Goal: Task Accomplishment & Management: Manage account settings

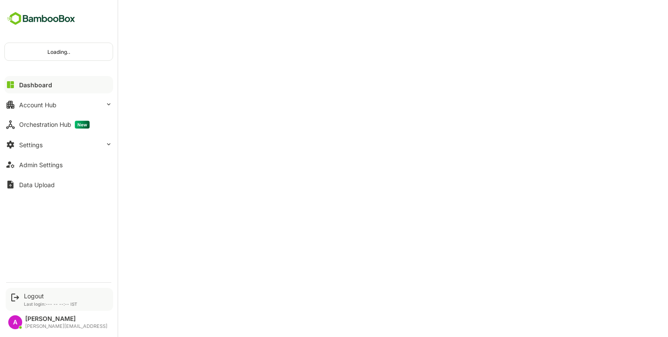
click at [38, 292] on div "Logout Last login: --- -- --:-- IST" at bounding box center [59, 299] width 107 height 23
click at [39, 295] on div "Logout" at bounding box center [50, 295] width 53 height 7
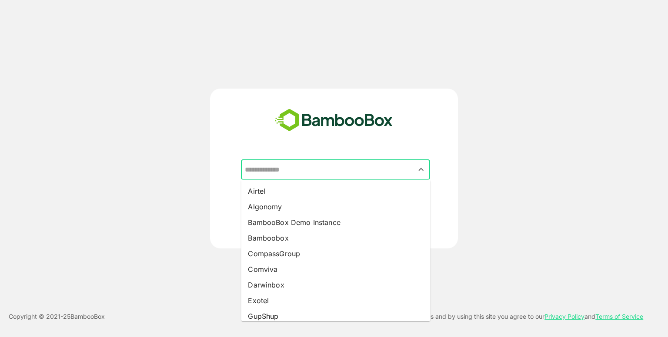
click at [297, 164] on input "text" at bounding box center [336, 170] width 186 height 17
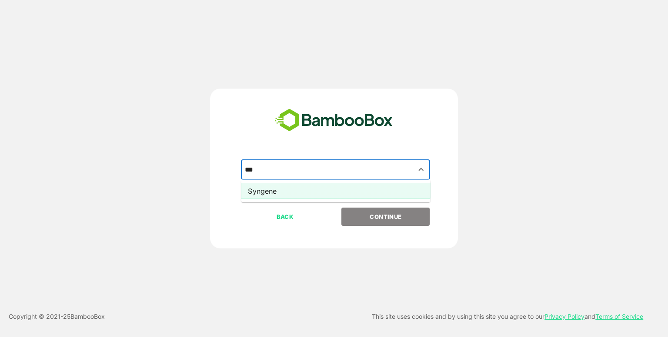
click at [296, 189] on li "Syngene" at bounding box center [335, 191] width 189 height 16
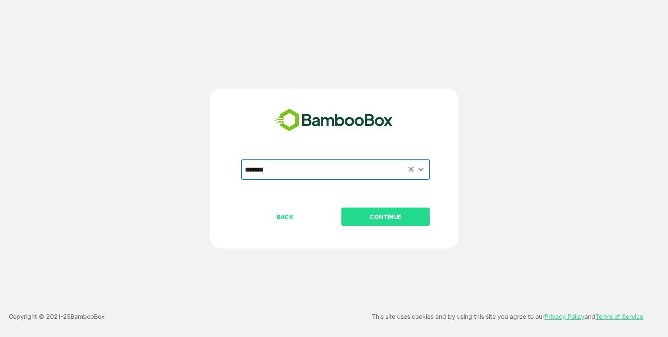
type input "*******"
click at [356, 214] on p "CONTINUE" at bounding box center [385, 217] width 87 height 10
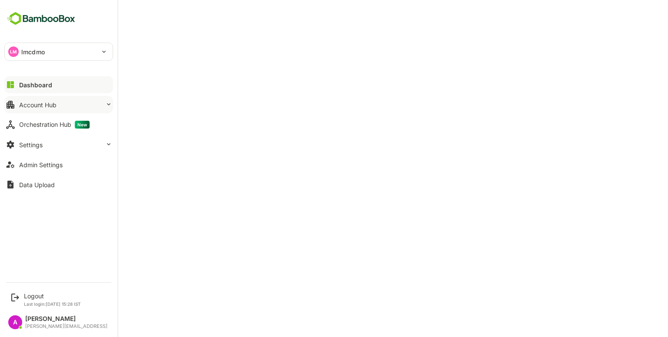
click at [85, 97] on button "Account Hub" at bounding box center [58, 104] width 109 height 17
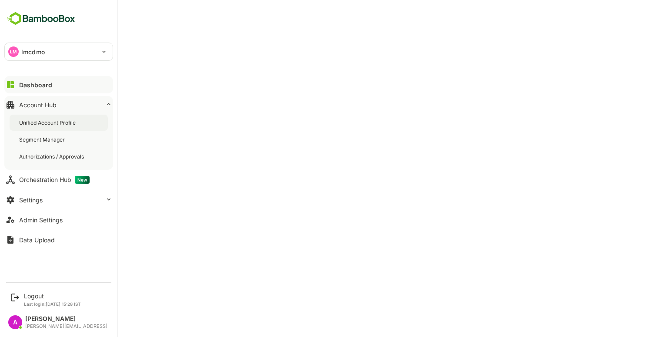
click at [73, 123] on div "Unified Account Profile" at bounding box center [48, 122] width 58 height 7
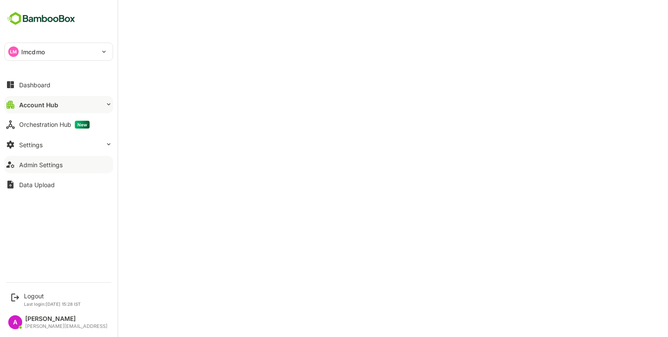
click at [73, 159] on button "Admin Settings" at bounding box center [58, 164] width 109 height 17
click at [54, 147] on button "Settings" at bounding box center [58, 144] width 109 height 17
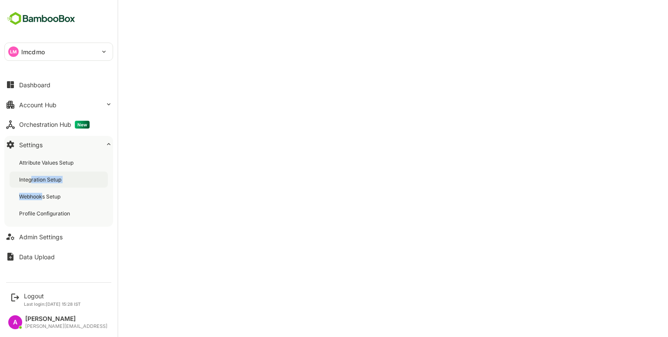
drag, startPoint x: 41, startPoint y: 189, endPoint x: 30, endPoint y: 185, distance: 11.4
click at [30, 185] on div "Attribute Values Setup Integration Setup Webhooks Setup Profile Configuration" at bounding box center [58, 188] width 109 height 77
click at [21, 180] on div "Integration Setup" at bounding box center [41, 179] width 44 height 7
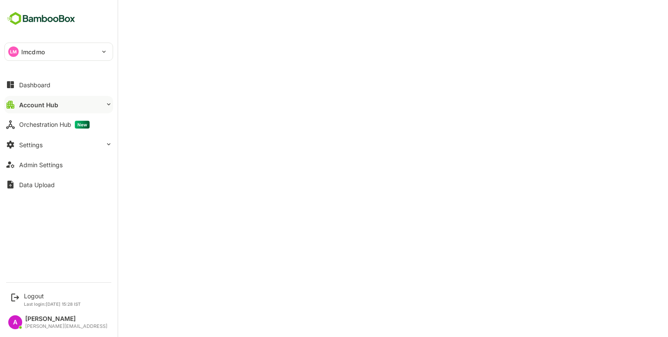
click at [71, 110] on button "Account Hub" at bounding box center [58, 104] width 109 height 17
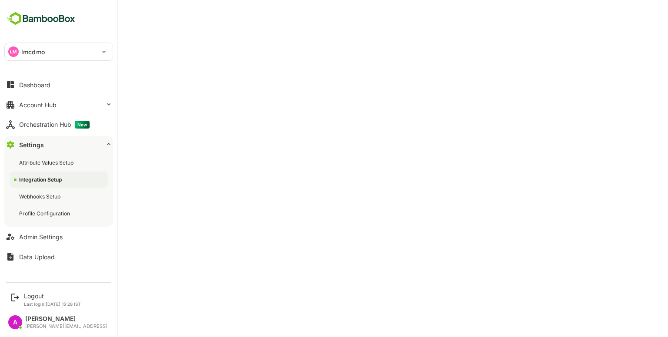
click at [44, 242] on button "Admin Settings" at bounding box center [58, 236] width 109 height 17
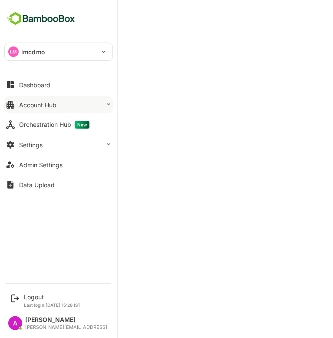
click at [56, 106] on div "Account Hub" at bounding box center [37, 104] width 37 height 7
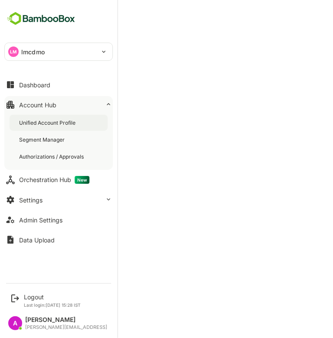
click at [61, 120] on div "Unified Account Profile" at bounding box center [48, 122] width 58 height 7
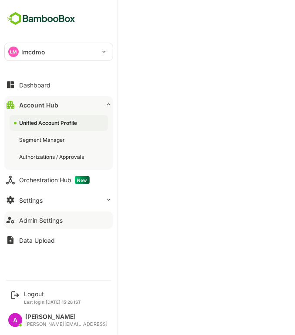
click at [35, 225] on button "Admin Settings" at bounding box center [58, 219] width 109 height 17
